Goal: Transaction & Acquisition: Purchase product/service

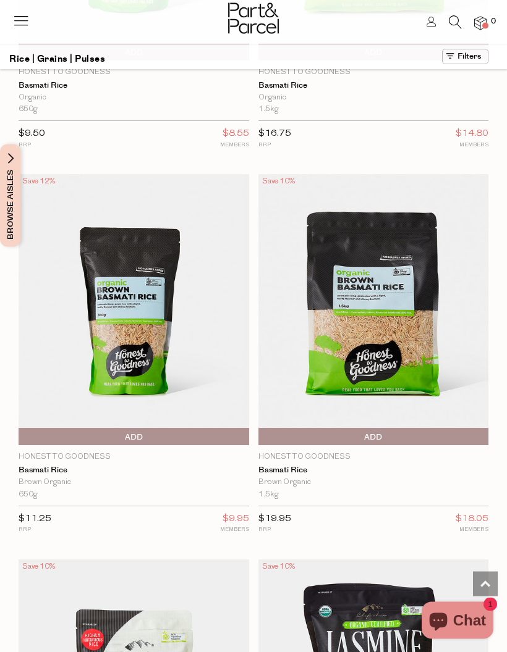
scroll to position [2191, 0]
click at [390, 429] on span "Add To Parcel" at bounding box center [373, 437] width 224 height 19
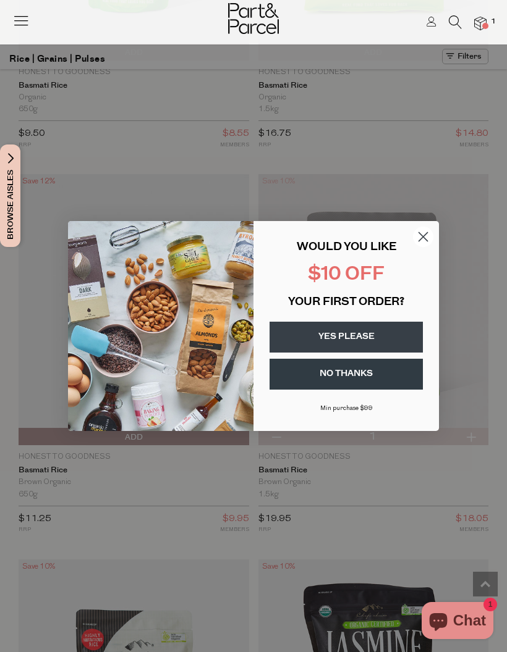
click at [369, 353] on button "YES PLEASE" at bounding box center [345, 337] width 153 height 31
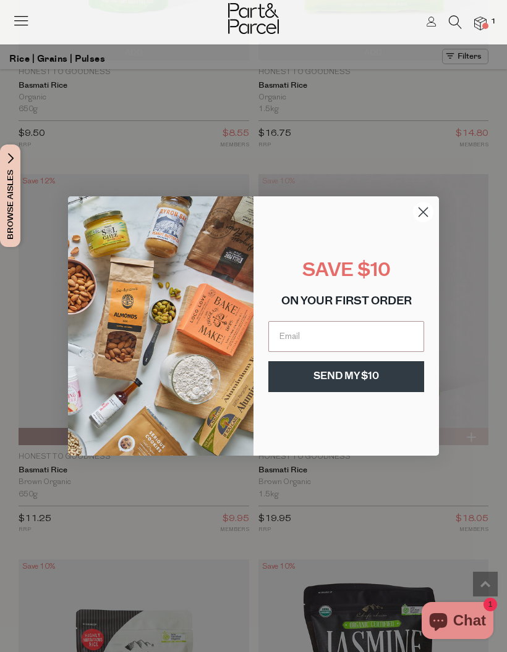
click at [339, 352] on input "Email" at bounding box center [346, 336] width 156 height 31
type input "[EMAIL_ADDRESS][DOMAIN_NAME]"
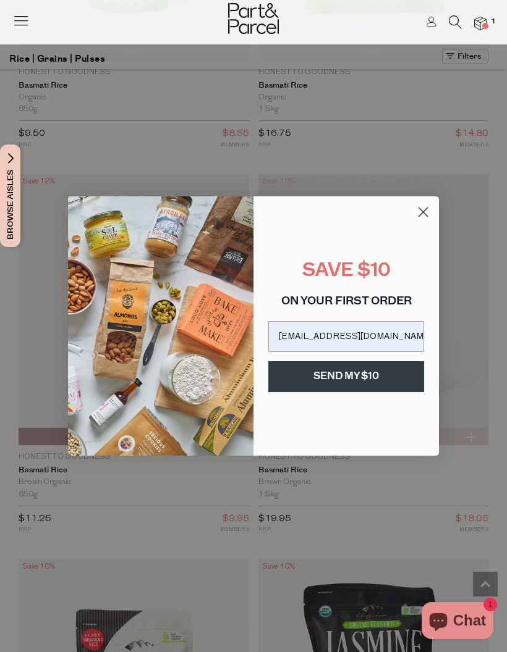
click at [364, 392] on button "SEND MY $10" at bounding box center [346, 376] width 156 height 31
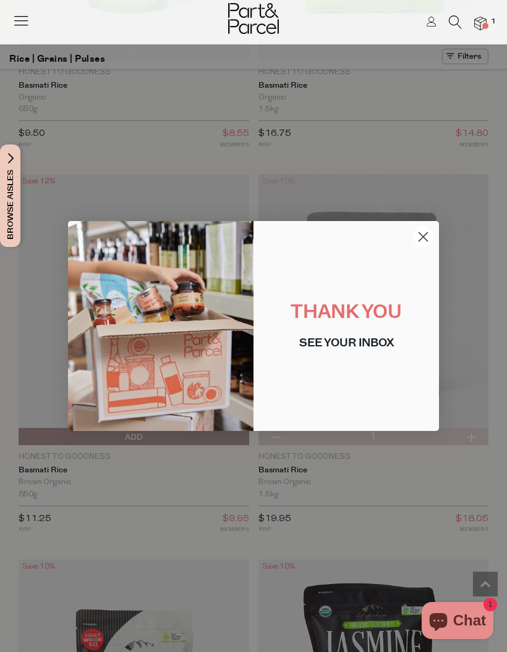
click at [421, 247] on circle "Close dialog" at bounding box center [423, 237] width 20 height 20
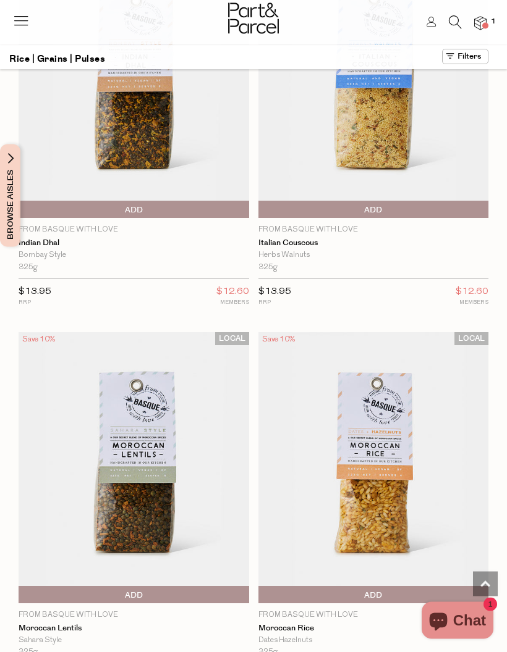
scroll to position [4731, 0]
click at [135, 442] on img at bounding box center [134, 467] width 230 height 271
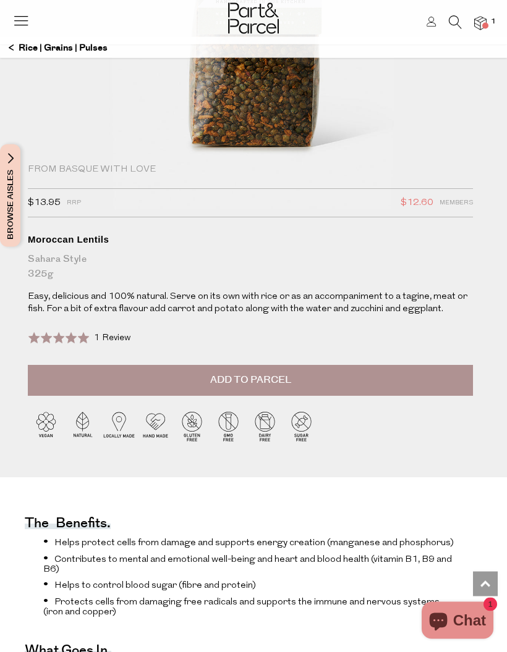
scroll to position [244, 0]
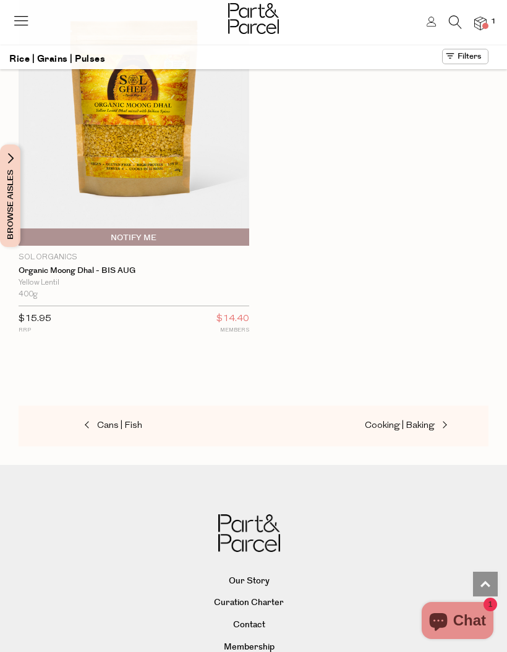
scroll to position [7398, 0]
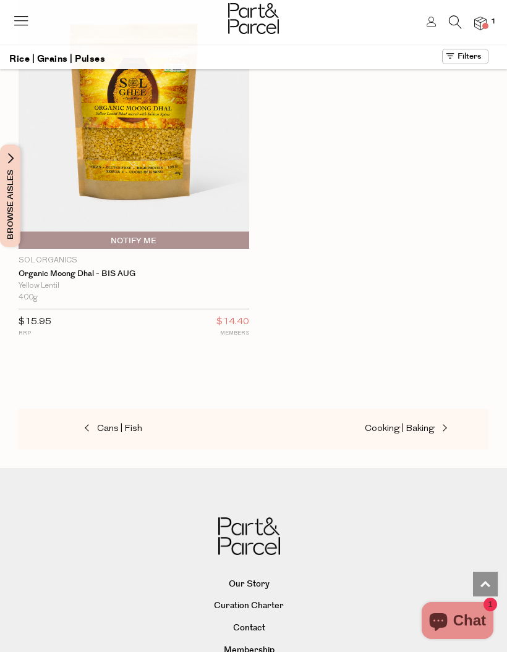
click at [441, 424] on span at bounding box center [442, 428] width 17 height 9
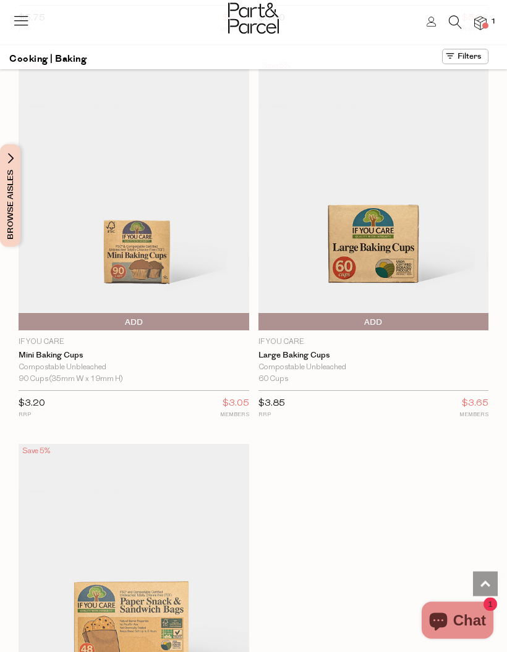
scroll to position [15434, 0]
